Goal: Navigation & Orientation: Find specific page/section

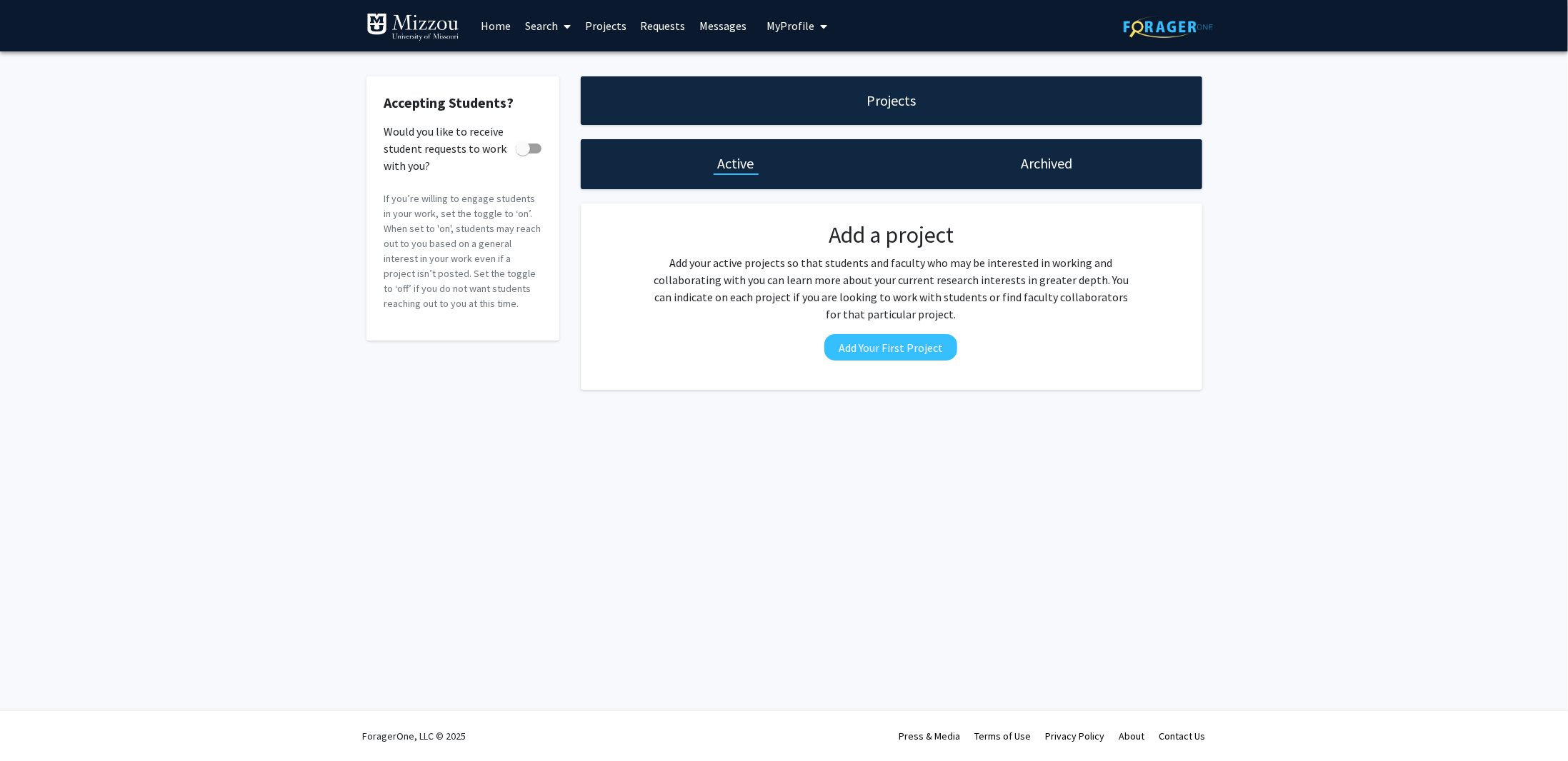
click at [499, 24] on link "Home" at bounding box center [495, 26] width 44 height 50
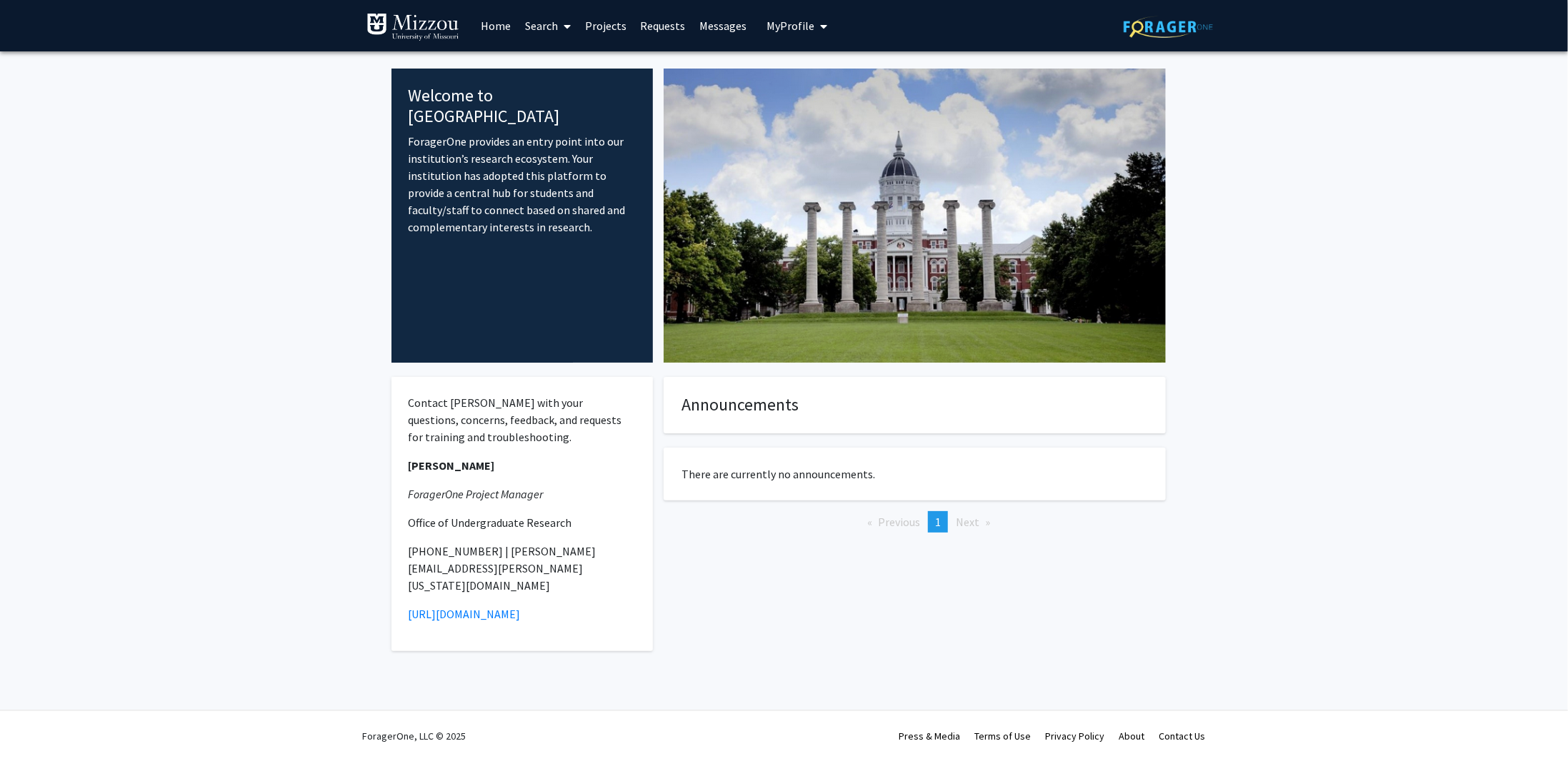
click at [599, 23] on link "Projects" at bounding box center [606, 26] width 56 height 50
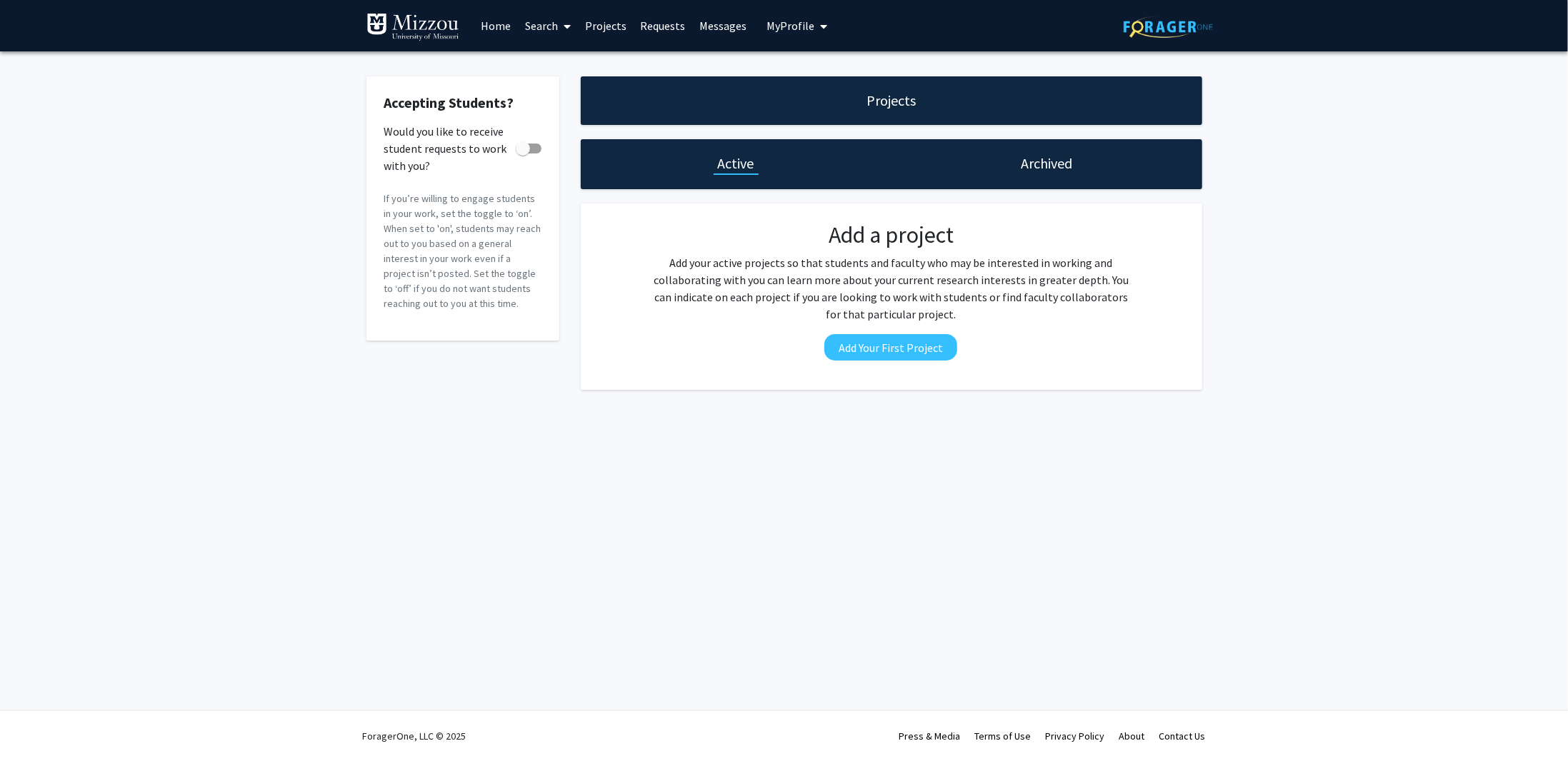
click at [895, 101] on h1 "Projects" at bounding box center [891, 101] width 49 height 20
click at [1052, 164] on h1 "Archived" at bounding box center [1046, 164] width 52 height 20
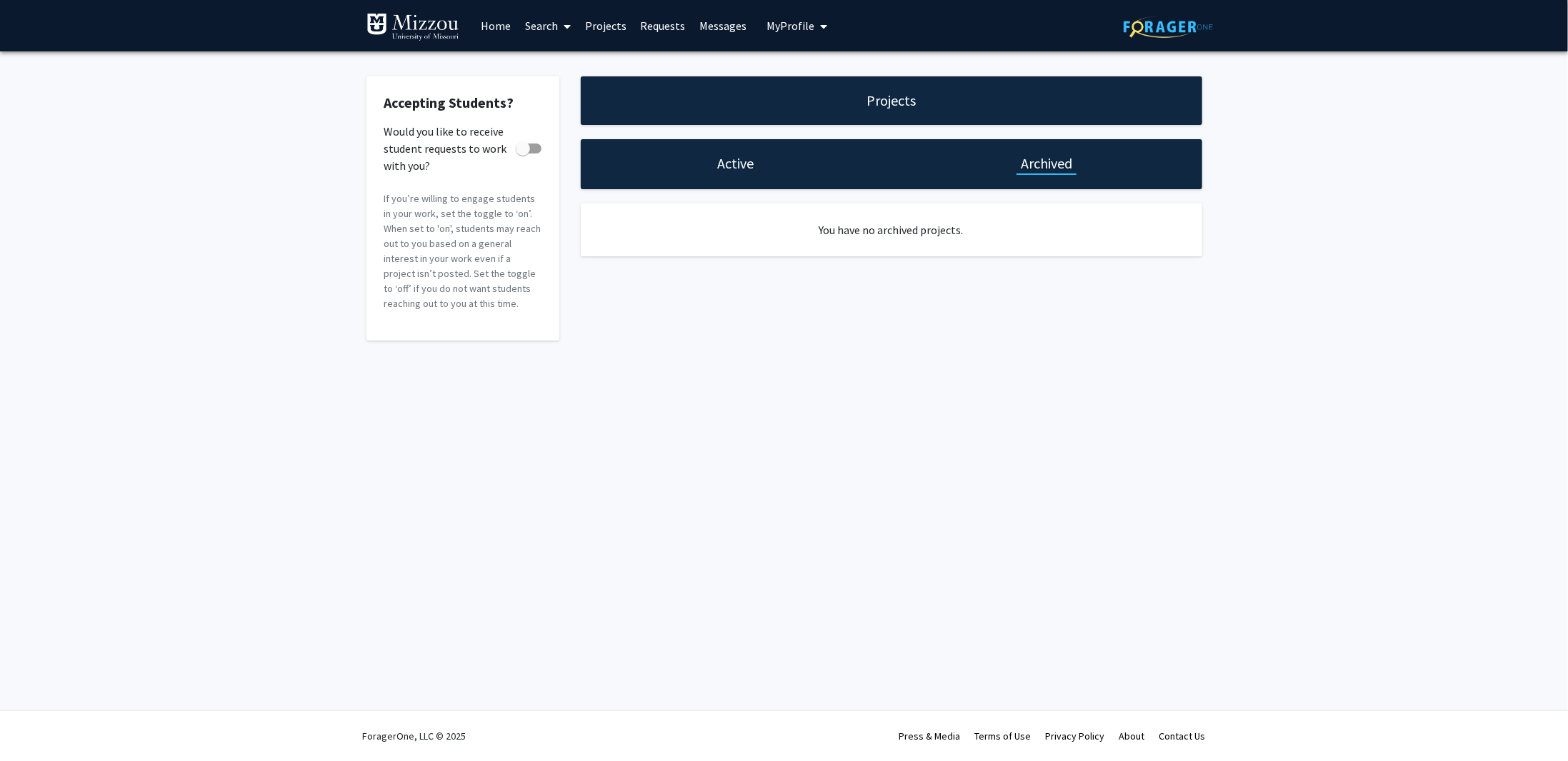
click at [764, 166] on div "Active" at bounding box center [736, 164] width 311 height 50
click at [755, 162] on div "Active" at bounding box center [736, 164] width 45 height 20
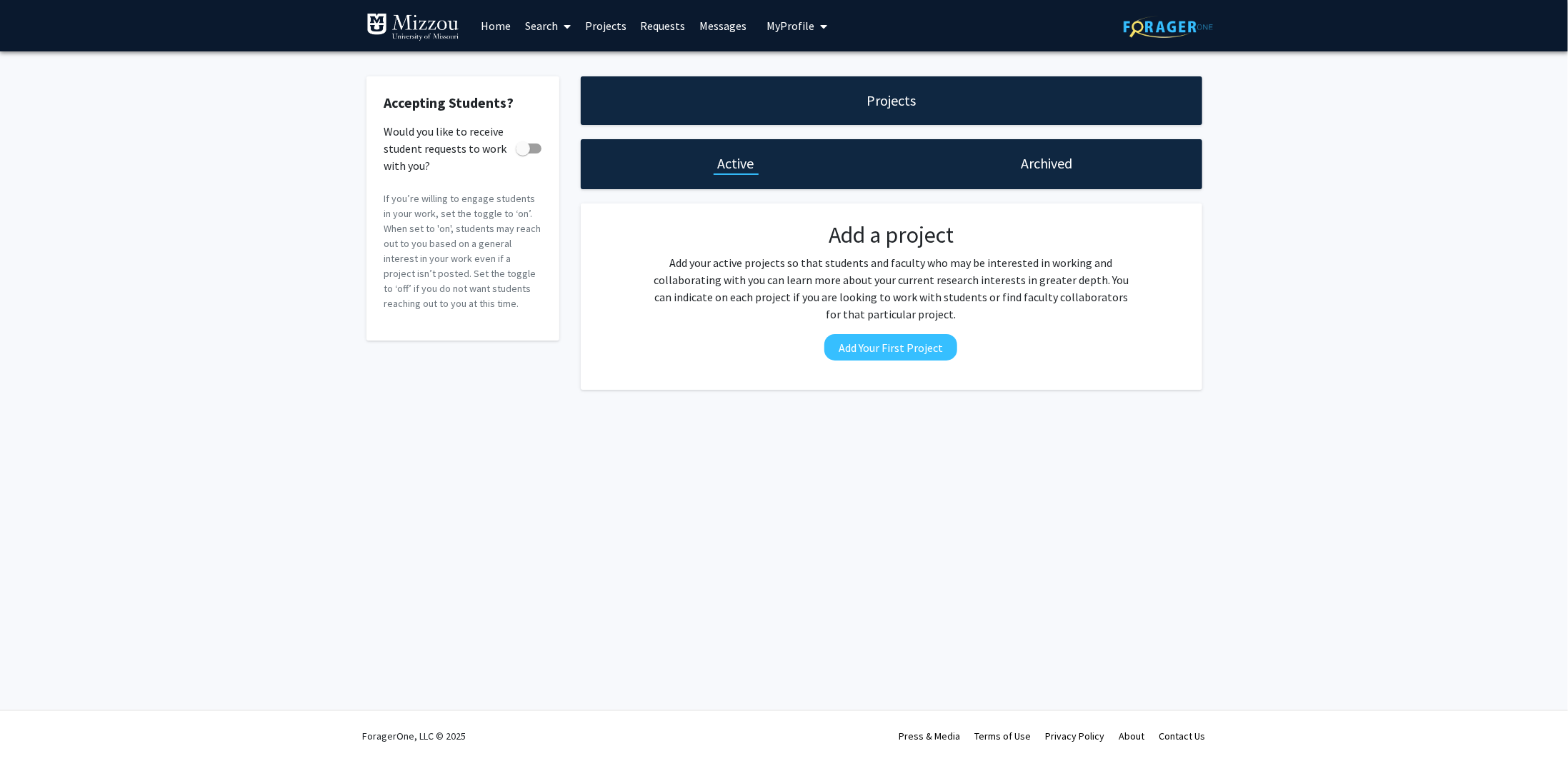
click at [563, 20] on span at bounding box center [564, 27] width 12 height 50
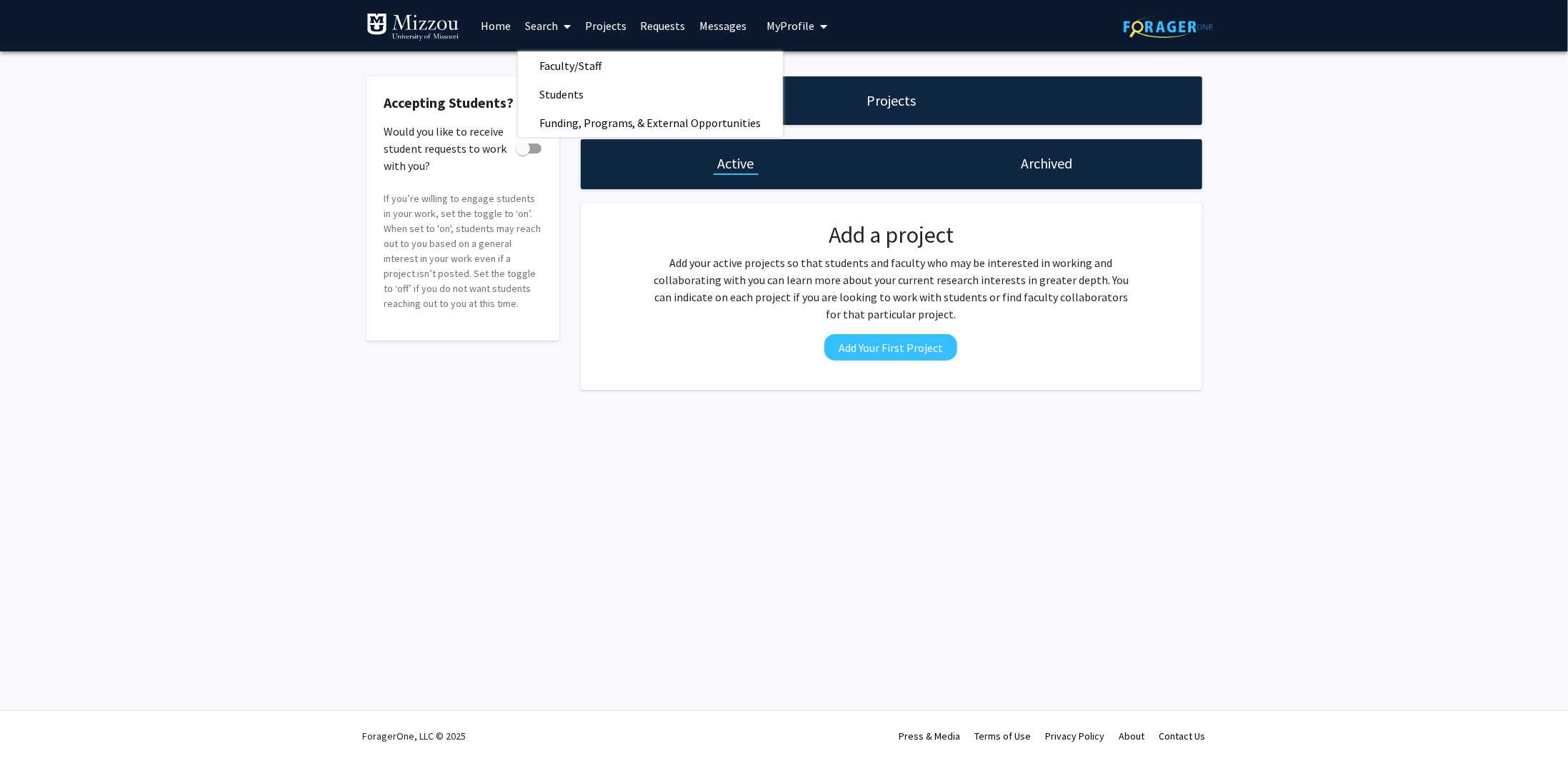
click at [664, 22] on link "Requests" at bounding box center [663, 26] width 59 height 50
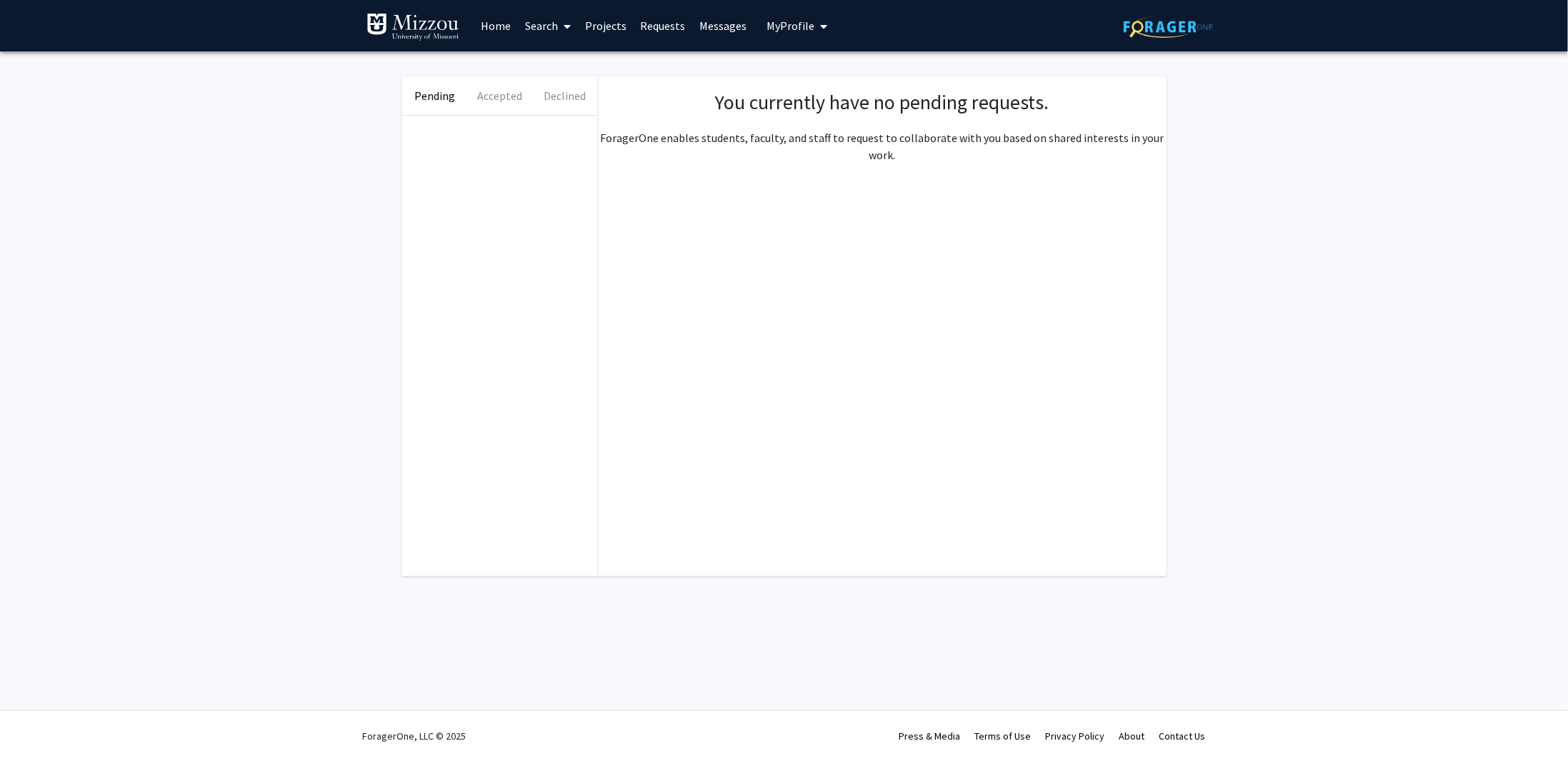
click at [573, 27] on link "Search" at bounding box center [548, 26] width 60 height 50
click at [486, 27] on link "Home" at bounding box center [495, 26] width 44 height 50
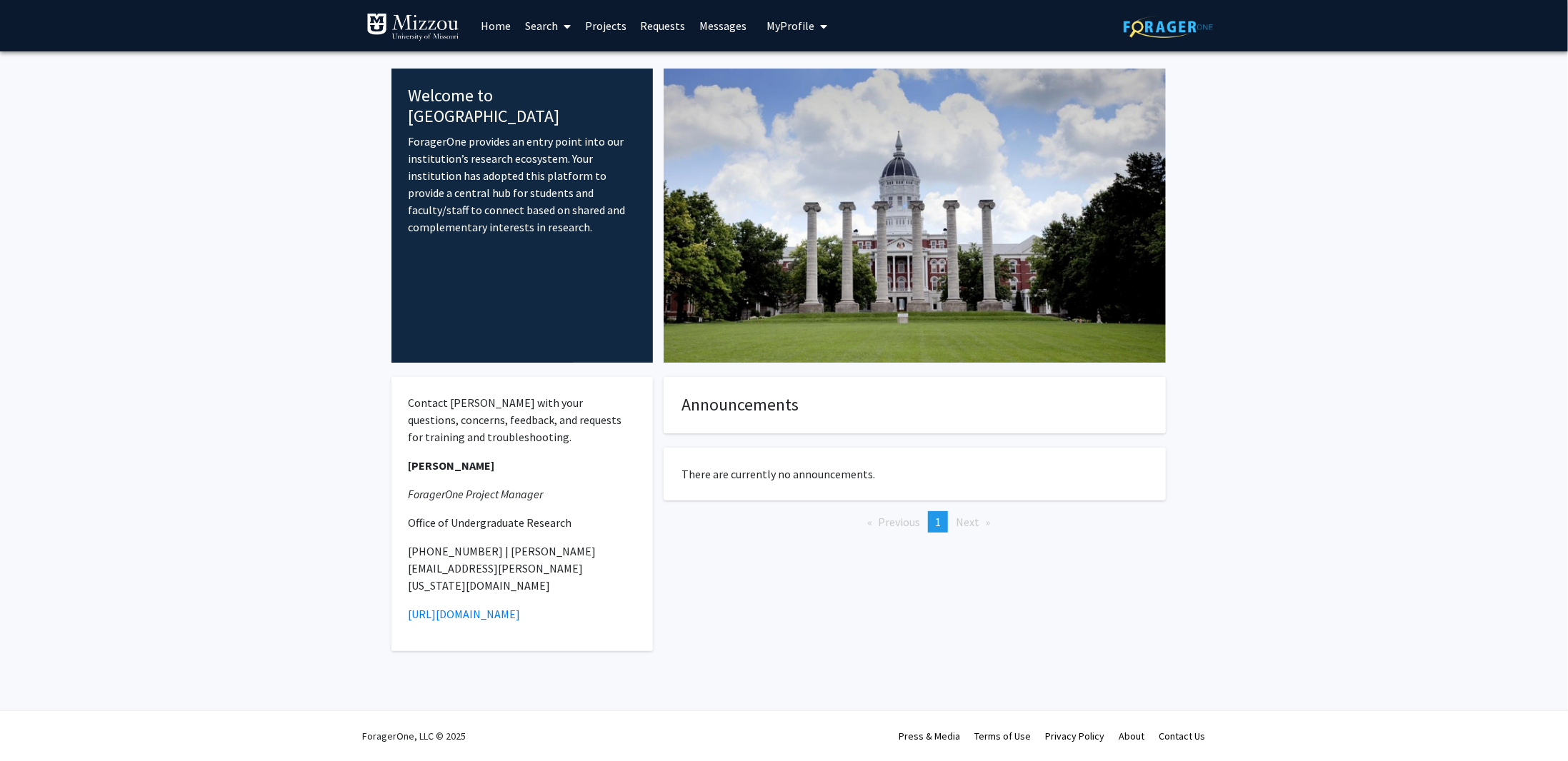
click at [816, 21] on span "My profile dropdown to access profile and logout" at bounding box center [821, 27] width 12 height 50
click at [599, 25] on link "Projects" at bounding box center [606, 26] width 56 height 50
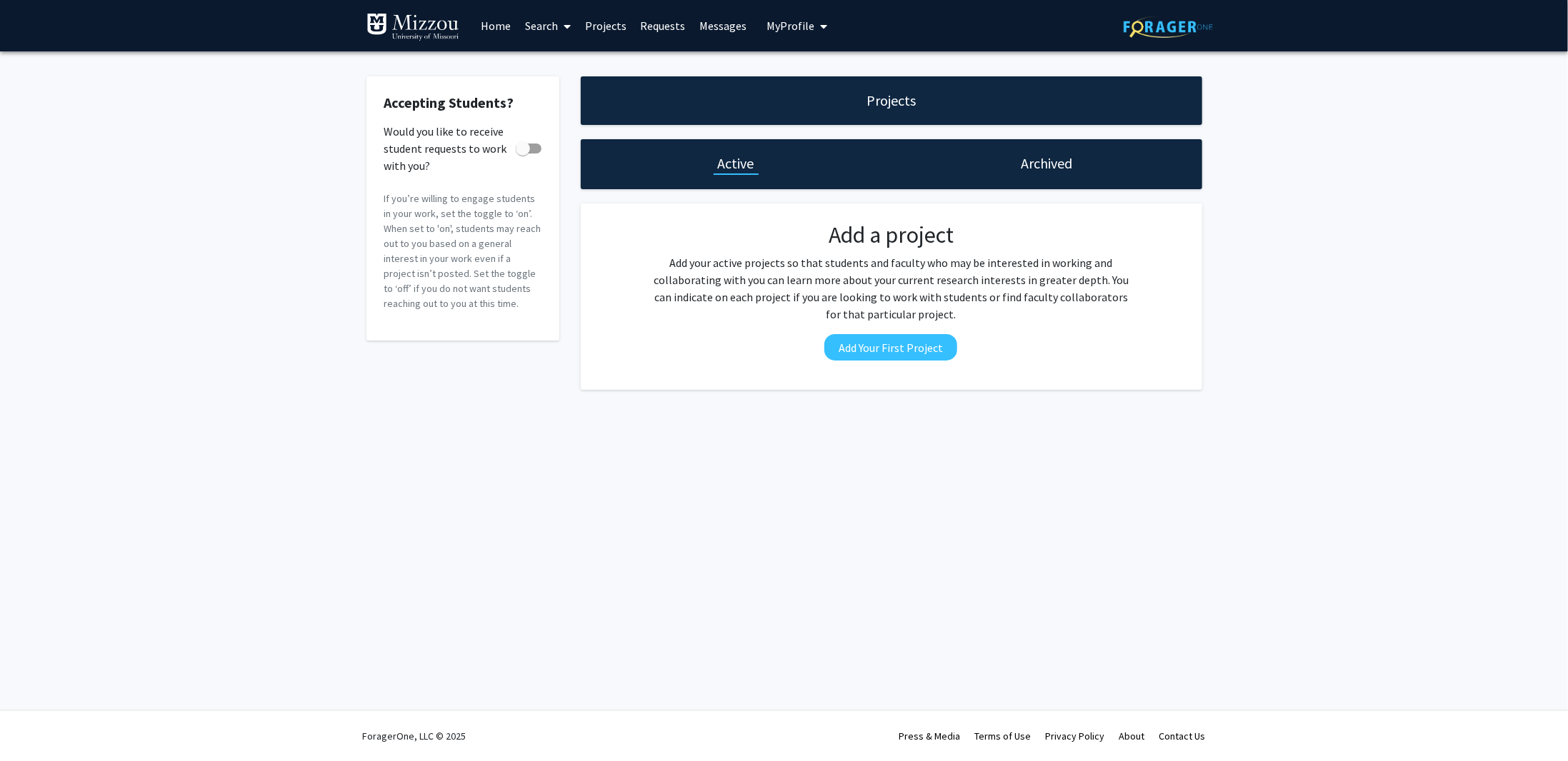
click at [483, 24] on link "Home" at bounding box center [495, 26] width 44 height 50
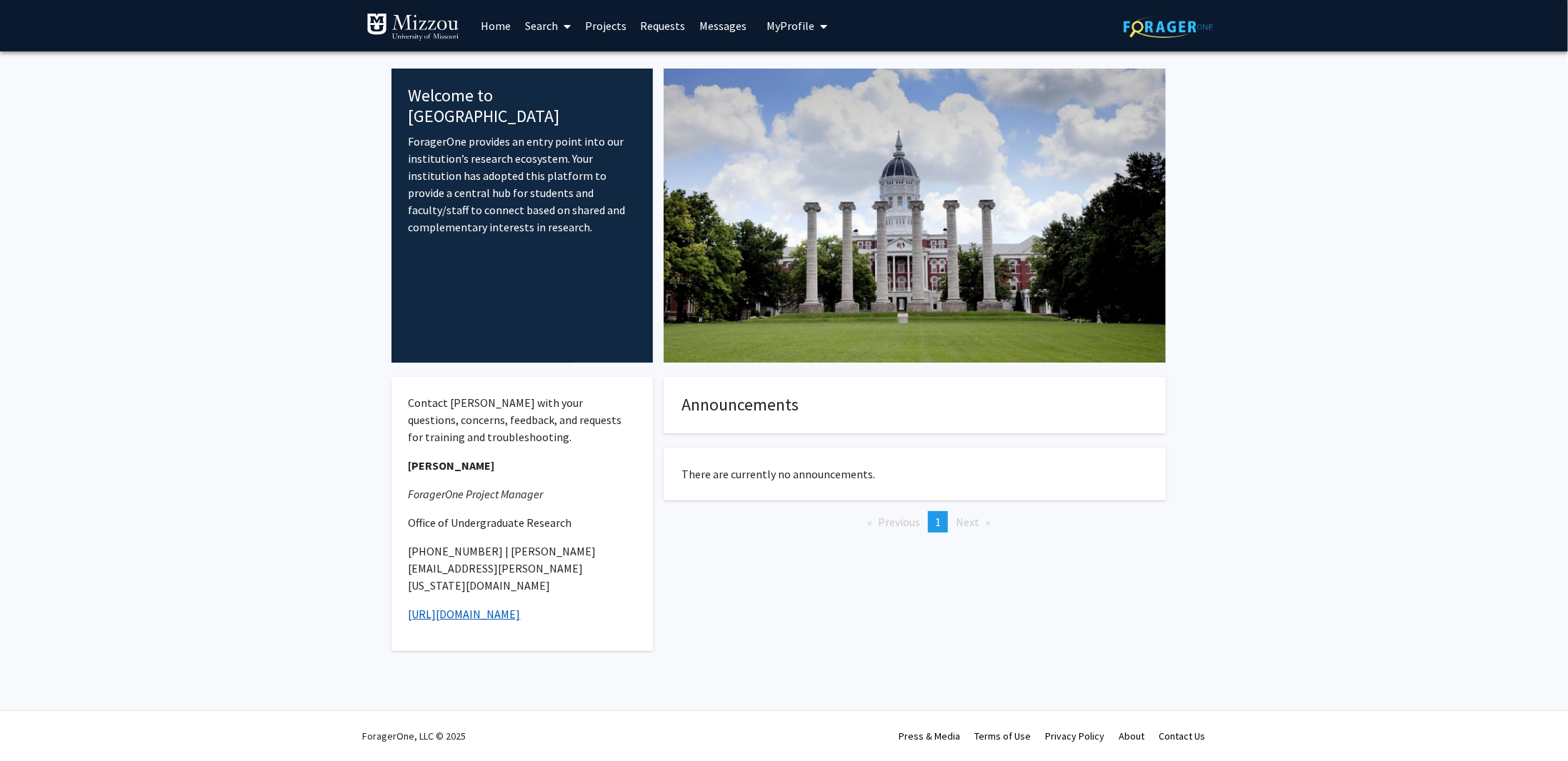
click at [477, 607] on link "[URL][DOMAIN_NAME]" at bounding box center [464, 614] width 112 height 14
